Goal: Book appointment/travel/reservation

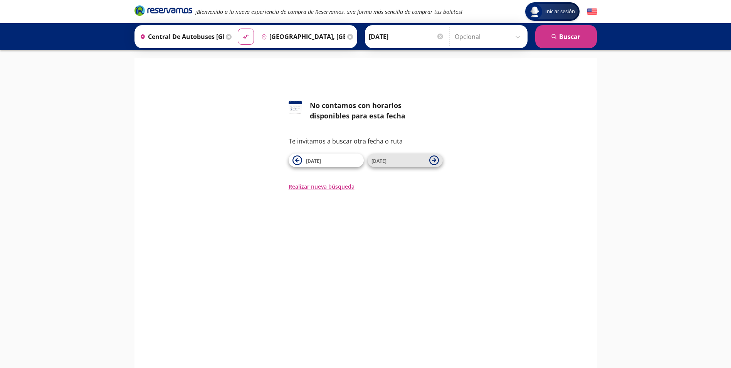
click at [423, 158] on span "[DATE]" at bounding box center [398, 160] width 54 height 9
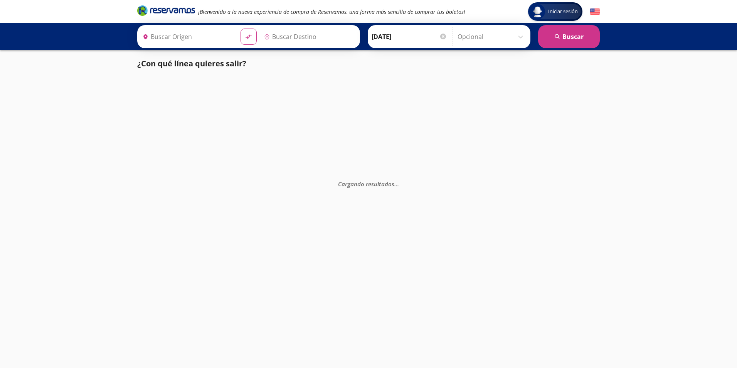
type input "[GEOGRAPHIC_DATA], [GEOGRAPHIC_DATA]"
type input "Central de Autobuses [GEOGRAPHIC_DATA], [GEOGRAPHIC_DATA]"
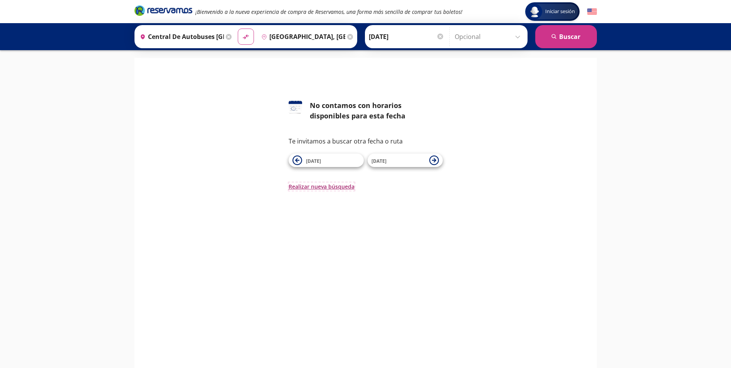
click at [319, 188] on button "Realizar nueva búsqueda" at bounding box center [322, 186] width 66 height 8
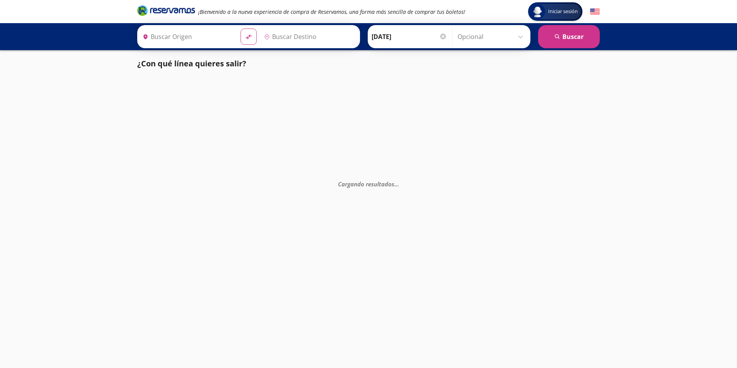
type input "Central de Autobuses [GEOGRAPHIC_DATA], [GEOGRAPHIC_DATA]"
type input "[GEOGRAPHIC_DATA], [GEOGRAPHIC_DATA]"
